Goal: Information Seeking & Learning: Learn about a topic

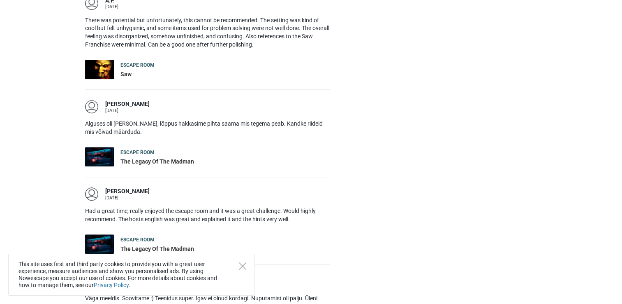
scroll to position [782, 0]
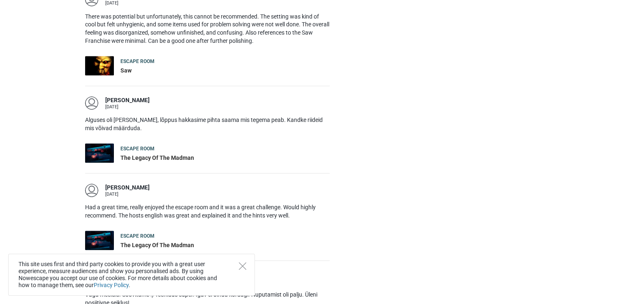
click at [245, 261] on div "This site uses first and third party cookies to provide you with a great user e…" at bounding box center [131, 274] width 247 height 42
click at [244, 263] on icon "Close" at bounding box center [242, 265] width 7 height 7
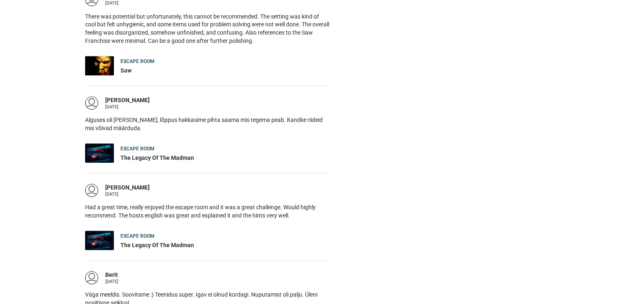
scroll to position [905, 0]
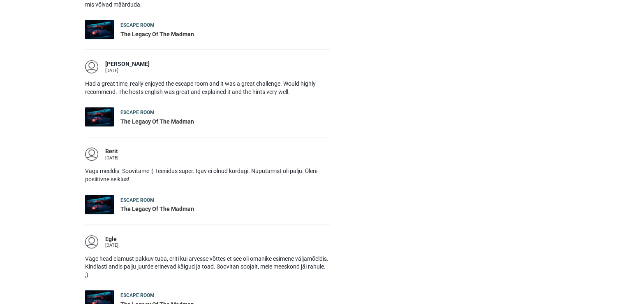
click at [169, 205] on div "The Legacy Of The Madman" at bounding box center [158, 209] width 74 height 8
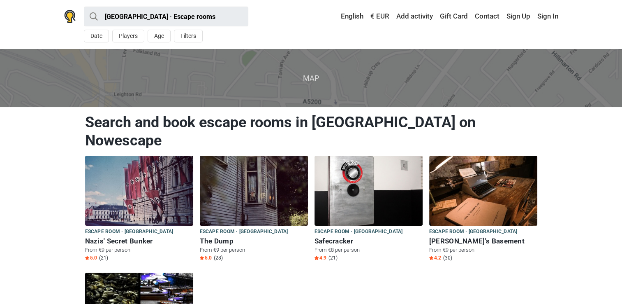
scroll to position [41, 0]
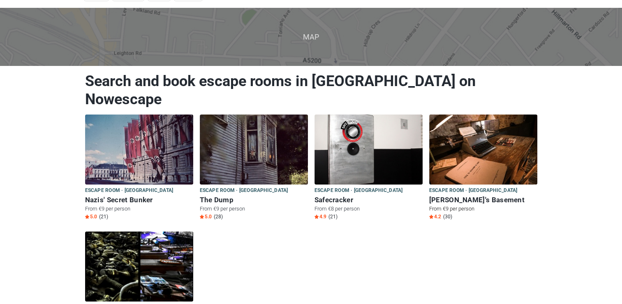
click at [489, 130] on img at bounding box center [483, 149] width 108 height 70
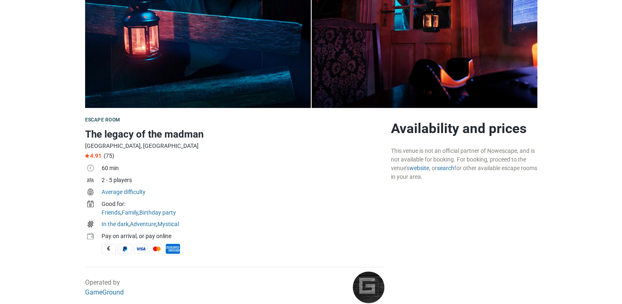
scroll to position [165, 0]
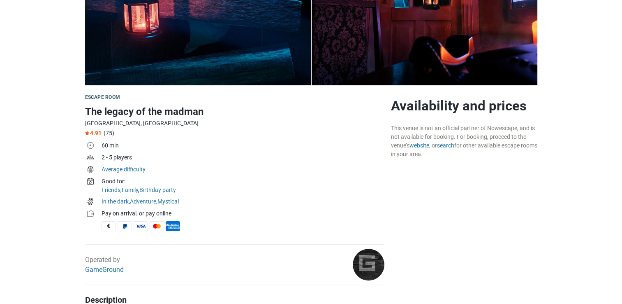
click at [123, 109] on h1 "The legacy of the madman" at bounding box center [234, 111] width 299 height 15
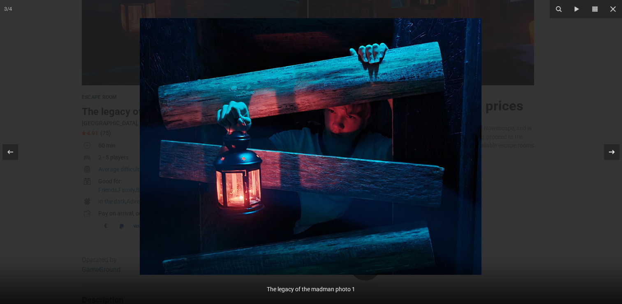
click at [608, 148] on icon at bounding box center [612, 152] width 10 height 10
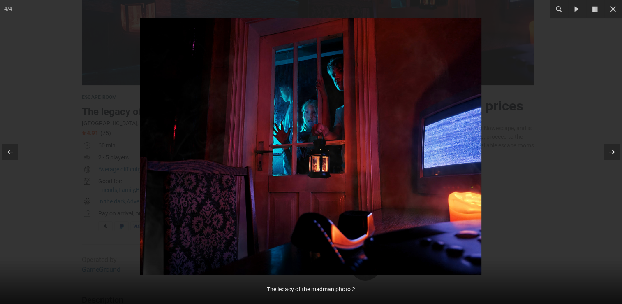
click at [608, 148] on icon at bounding box center [612, 152] width 10 height 10
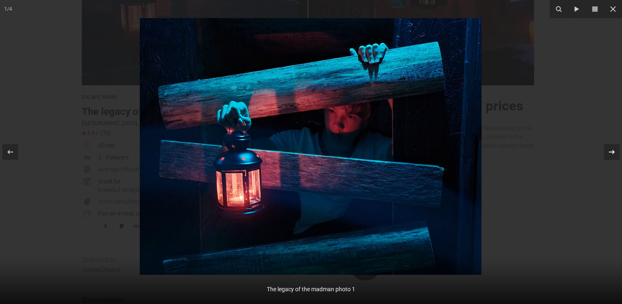
click at [608, 148] on icon at bounding box center [612, 152] width 10 height 10
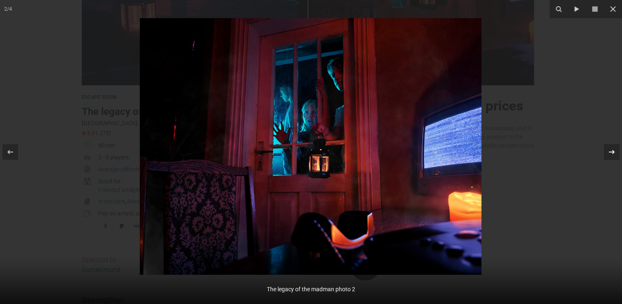
click at [608, 148] on icon at bounding box center [612, 152] width 10 height 10
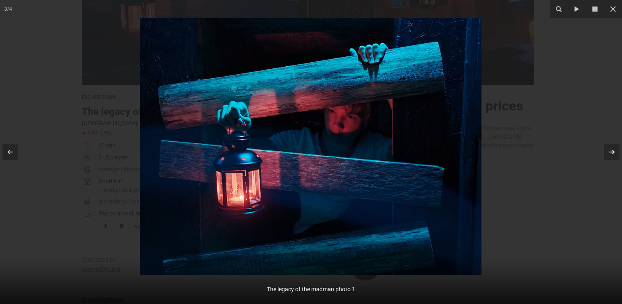
click at [608, 148] on icon at bounding box center [612, 152] width 10 height 10
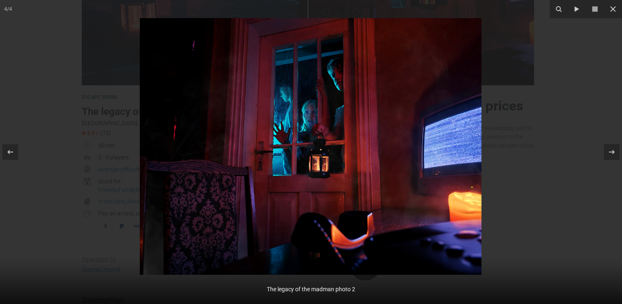
click at [579, 126] on div at bounding box center [311, 152] width 622 height 304
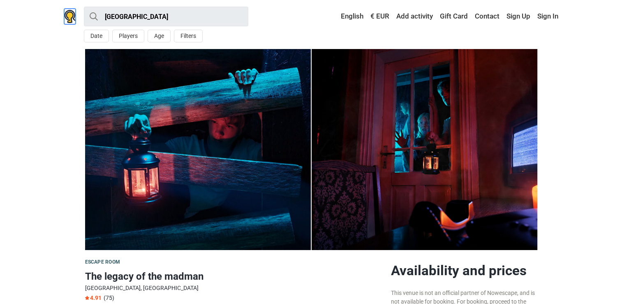
click at [71, 19] on img at bounding box center [70, 16] width 12 height 13
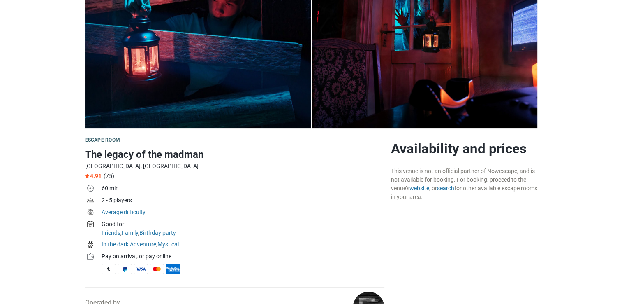
scroll to position [123, 0]
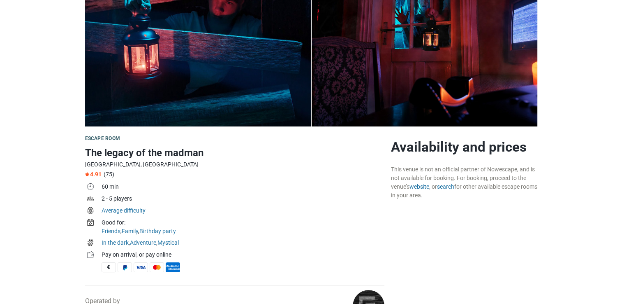
click at [145, 152] on h1 "The legacy of the madman" at bounding box center [234, 152] width 299 height 15
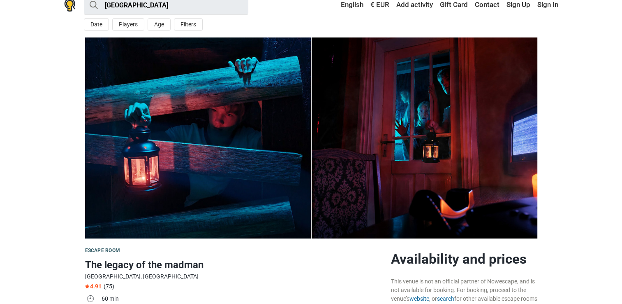
scroll to position [0, 0]
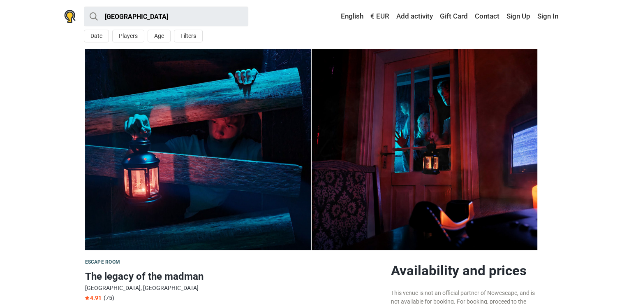
click at [145, 151] on img at bounding box center [198, 149] width 226 height 201
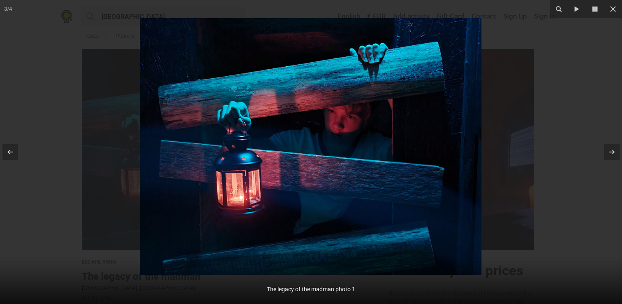
click at [35, 78] on div at bounding box center [311, 152] width 622 height 304
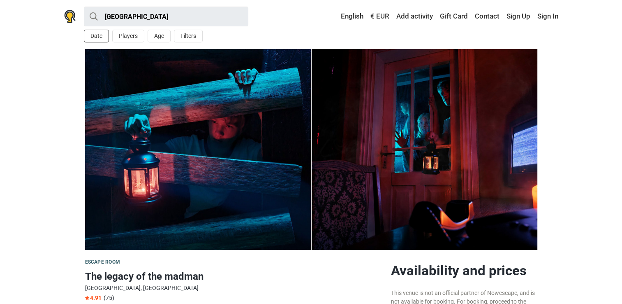
click at [86, 35] on button "Date" at bounding box center [96, 36] width 25 height 13
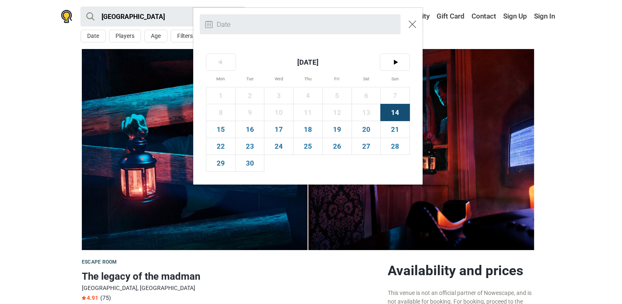
click at [411, 26] on img "Close modal" at bounding box center [412, 24] width 7 height 7
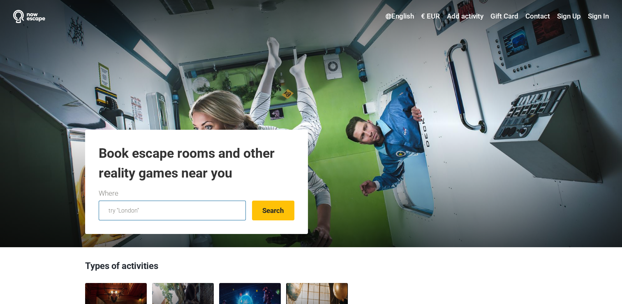
click at [197, 211] on input "text" at bounding box center [172, 210] width 147 height 20
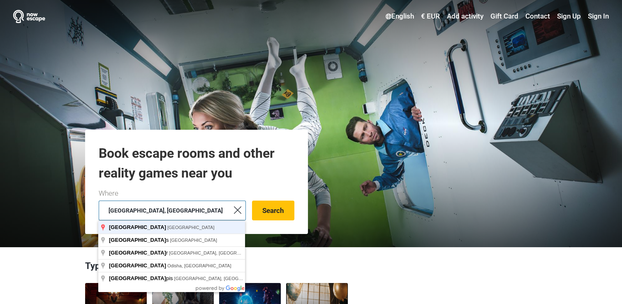
type input "Tartu, Estonia"
click at [252, 200] on button "Search" at bounding box center [273, 210] width 42 height 20
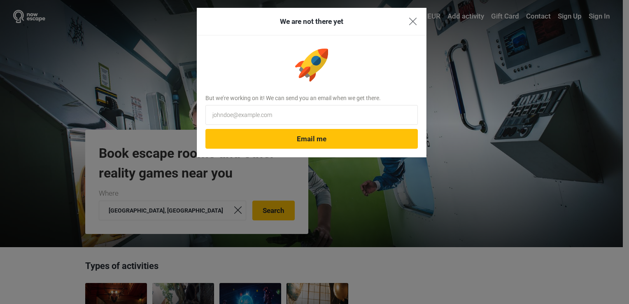
click at [411, 21] on img "Close" at bounding box center [412, 21] width 7 height 7
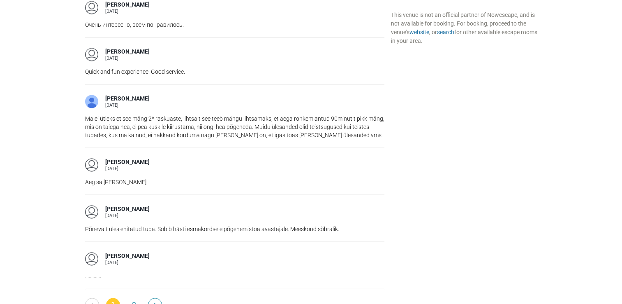
scroll to position [1152, 0]
